Goal: Consume media (video, audio)

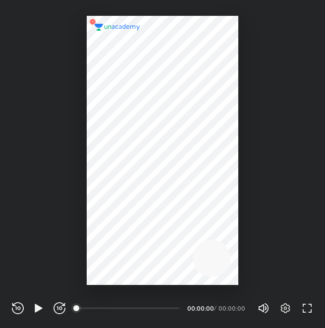
scroll to position [328, 325]
click at [125, 229] on div at bounding box center [162, 150] width 151 height 269
click at [144, 206] on div at bounding box center [162, 150] width 151 height 269
click at [77, 278] on div at bounding box center [162, 142] width 325 height 285
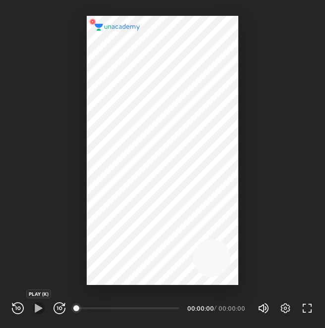
click at [39, 307] on icon "button" at bounding box center [38, 308] width 7 height 8
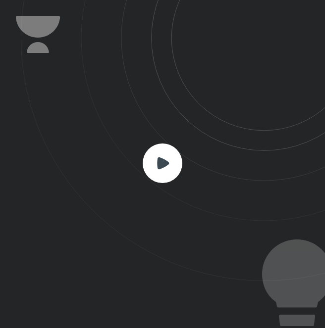
click at [162, 170] on rect at bounding box center [163, 164] width 40 height 40
click at [162, 171] on rect at bounding box center [163, 164] width 40 height 40
drag, startPoint x: 162, startPoint y: 170, endPoint x: 135, endPoint y: 168, distance: 27.8
click at [135, 168] on icon at bounding box center [173, 140] width 304 height 281
